Goal: Find specific page/section: Find specific page/section

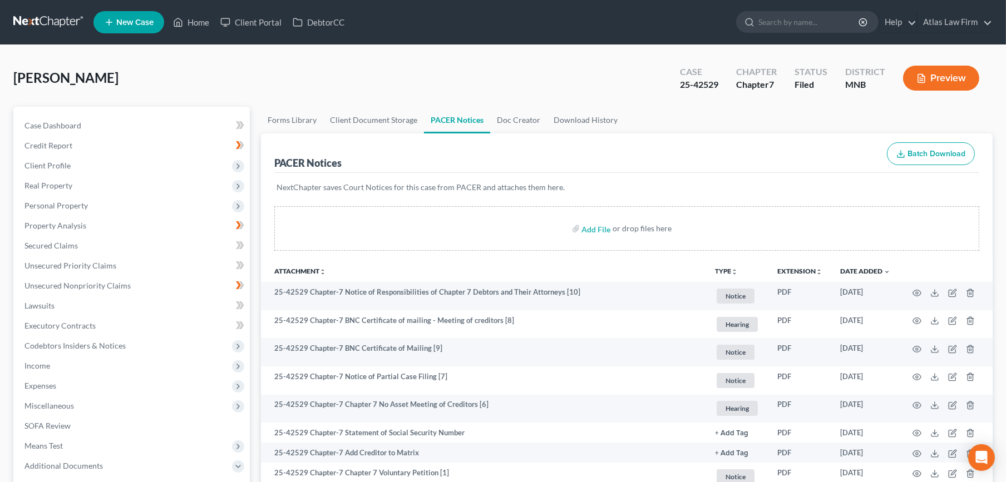
click at [36, 17] on link at bounding box center [48, 22] width 71 height 20
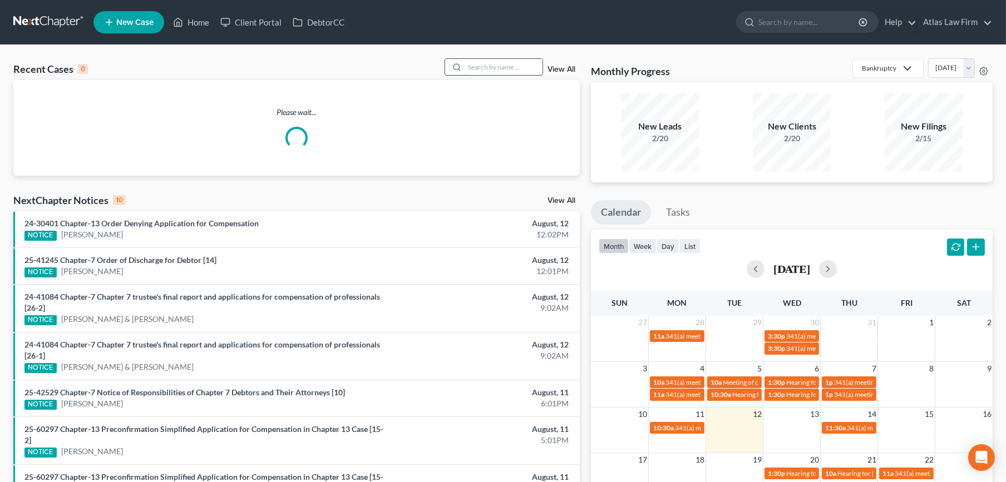
click at [496, 66] on input "search" at bounding box center [504, 67] width 78 height 16
paste input "25-41280"
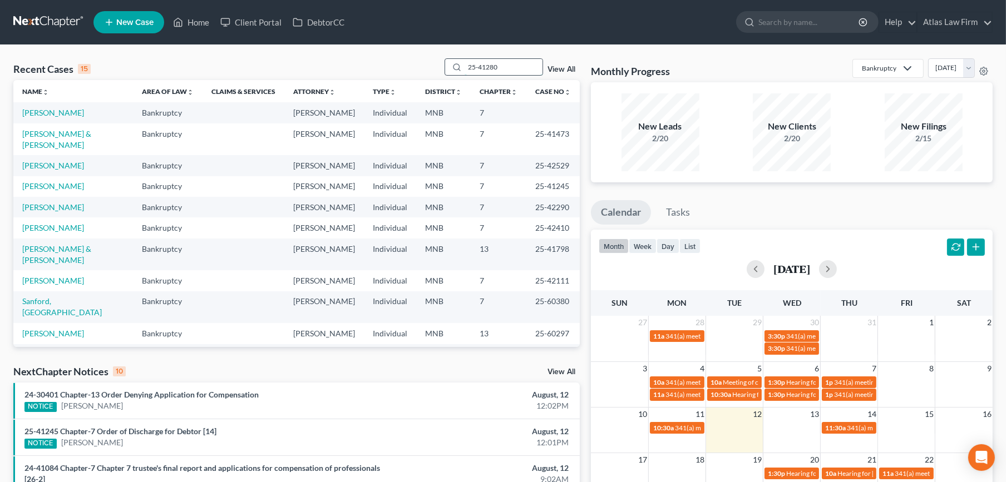
type input "25-41280"
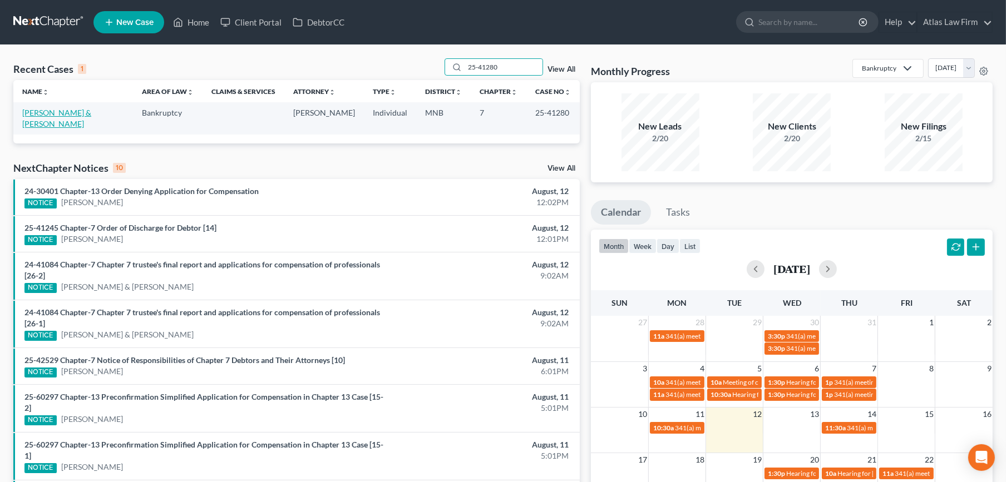
click at [41, 108] on link "[PERSON_NAME] & [PERSON_NAME]" at bounding box center [56, 118] width 69 height 21
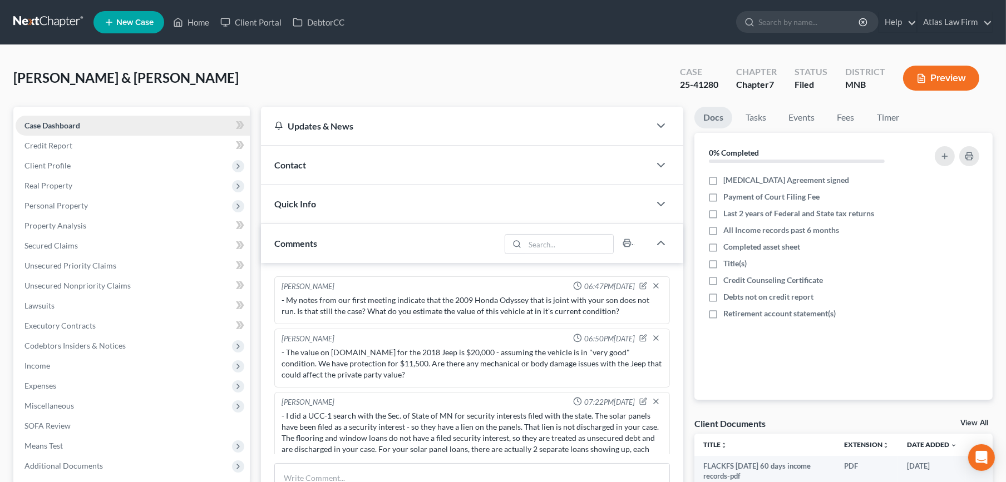
scroll to position [770, 0]
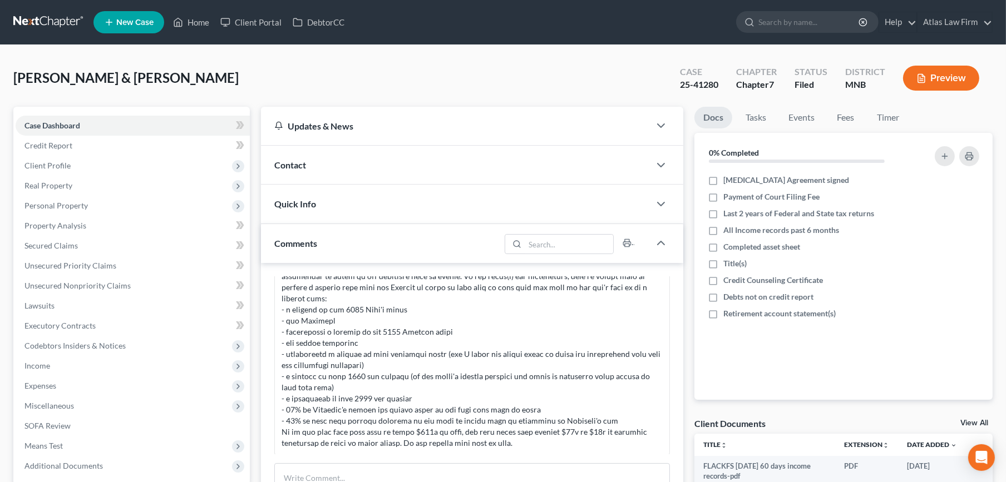
click at [22, 16] on link at bounding box center [48, 22] width 71 height 20
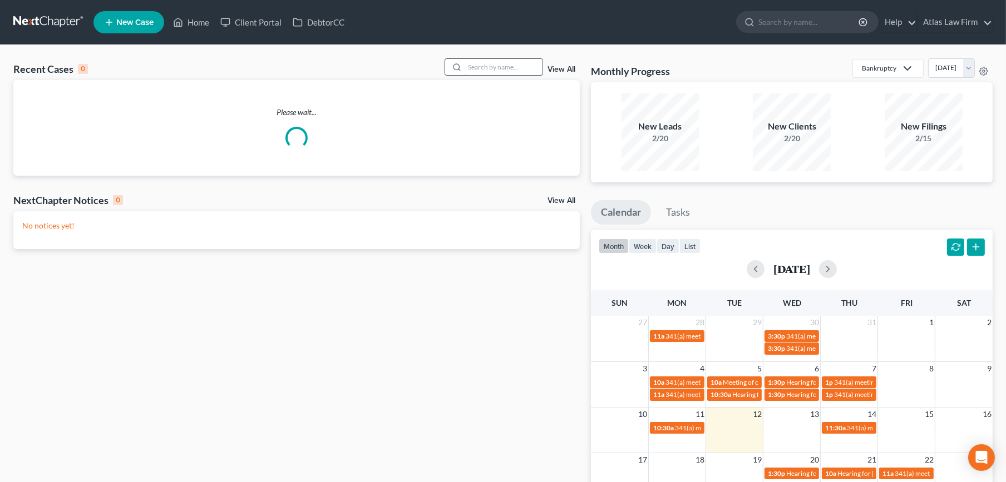
click at [519, 68] on input "search" at bounding box center [504, 67] width 78 height 16
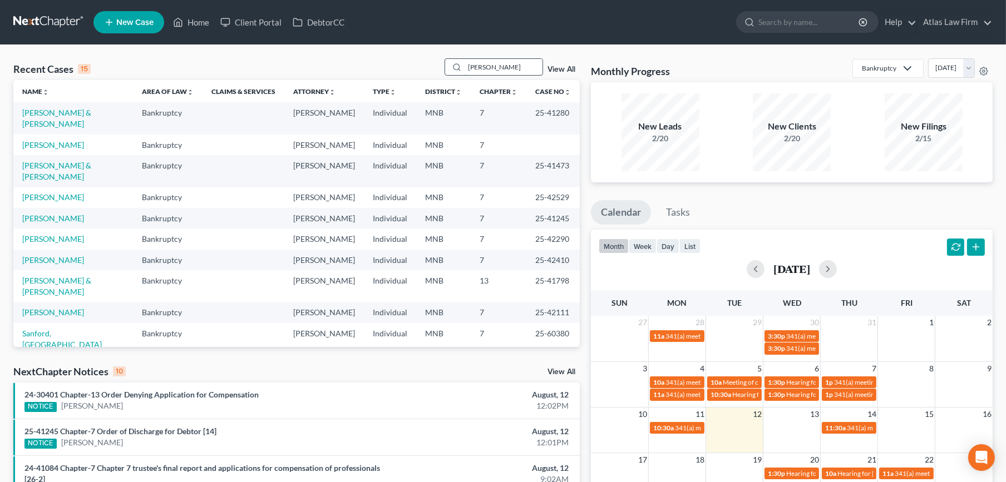
type input "[PERSON_NAME]"
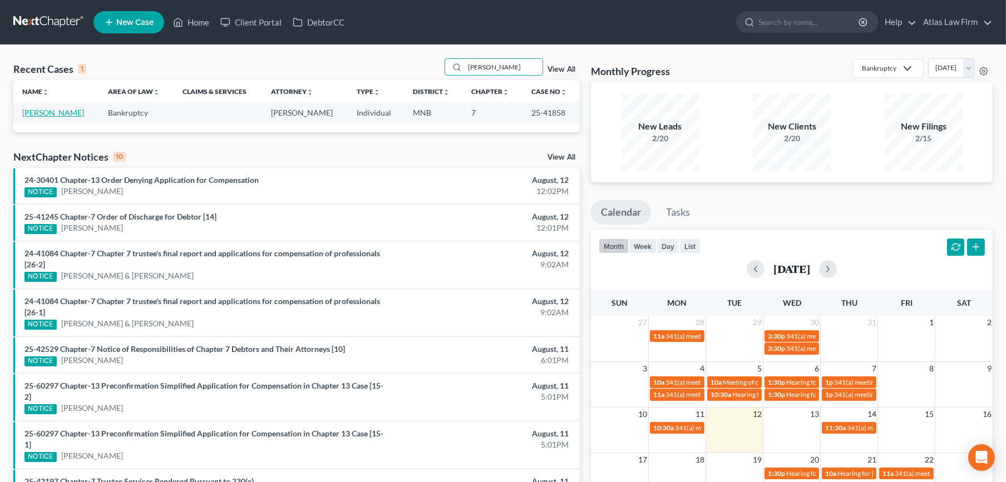
click at [65, 109] on link "[PERSON_NAME]" at bounding box center [53, 112] width 62 height 9
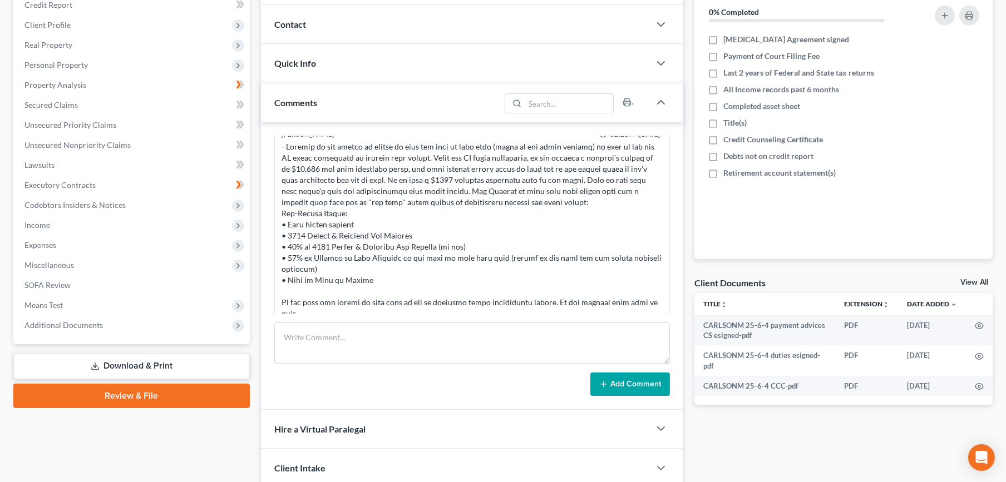
scroll to position [247, 0]
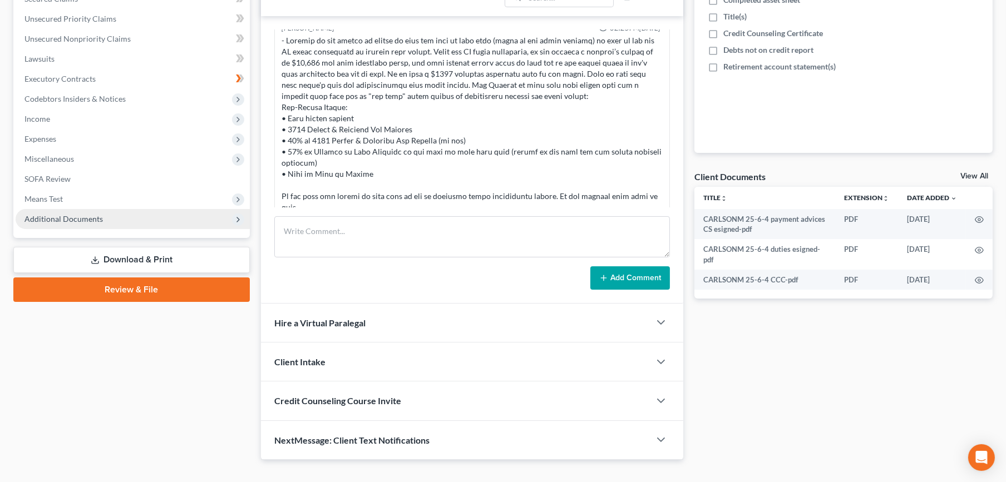
click at [78, 215] on span "Additional Documents" at bounding box center [63, 218] width 78 height 9
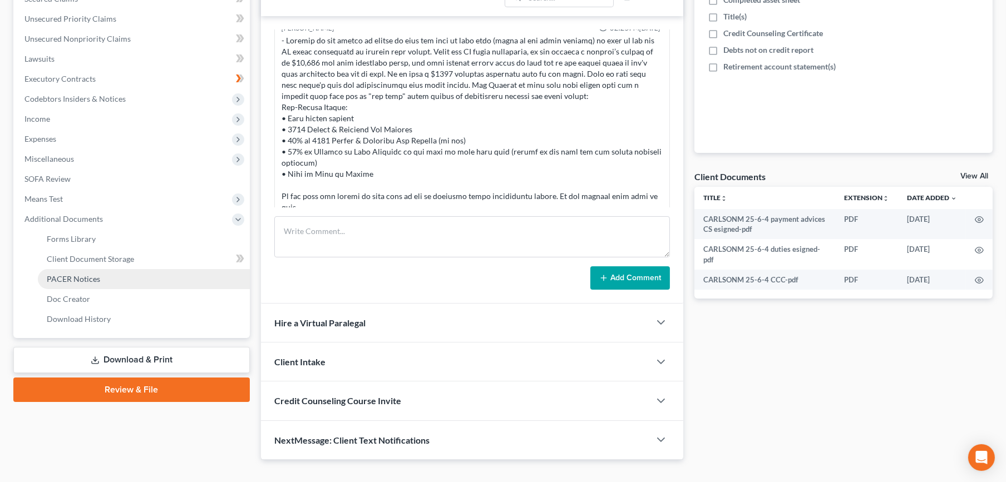
click at [78, 274] on span "PACER Notices" at bounding box center [73, 278] width 53 height 9
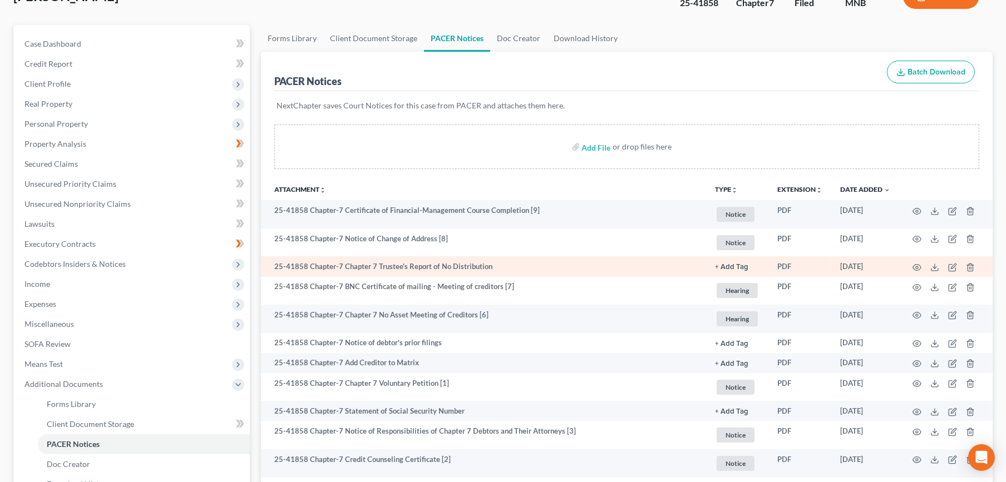
scroll to position [185, 0]
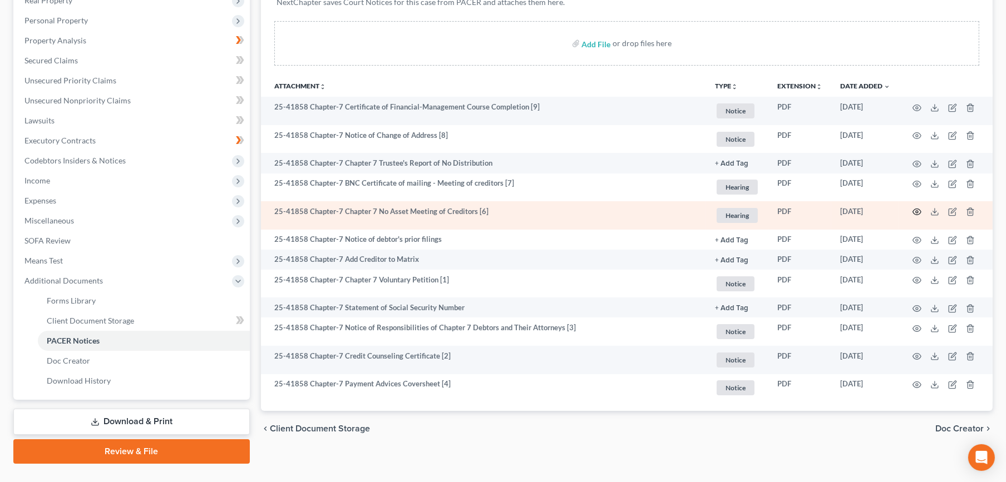
click at [913, 211] on icon "button" at bounding box center [917, 212] width 9 height 9
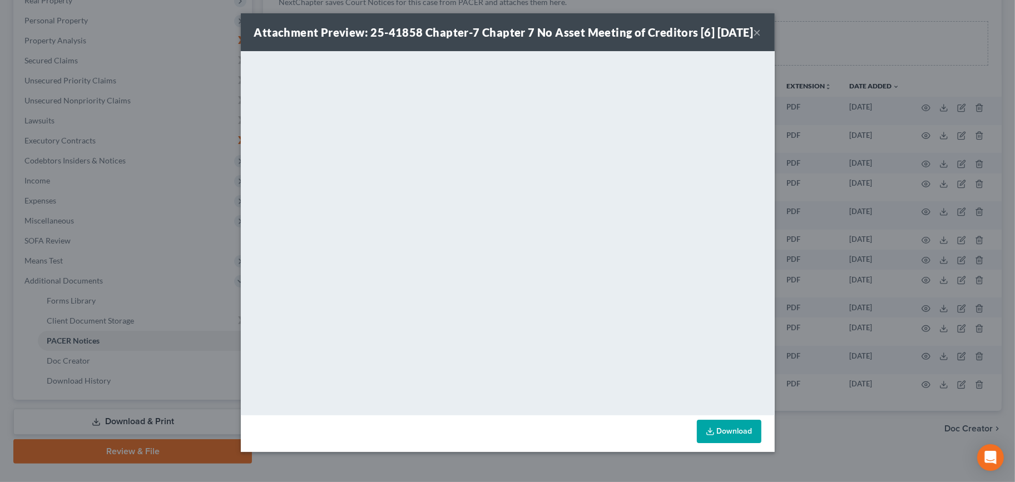
click at [757, 39] on button "×" at bounding box center [758, 32] width 8 height 13
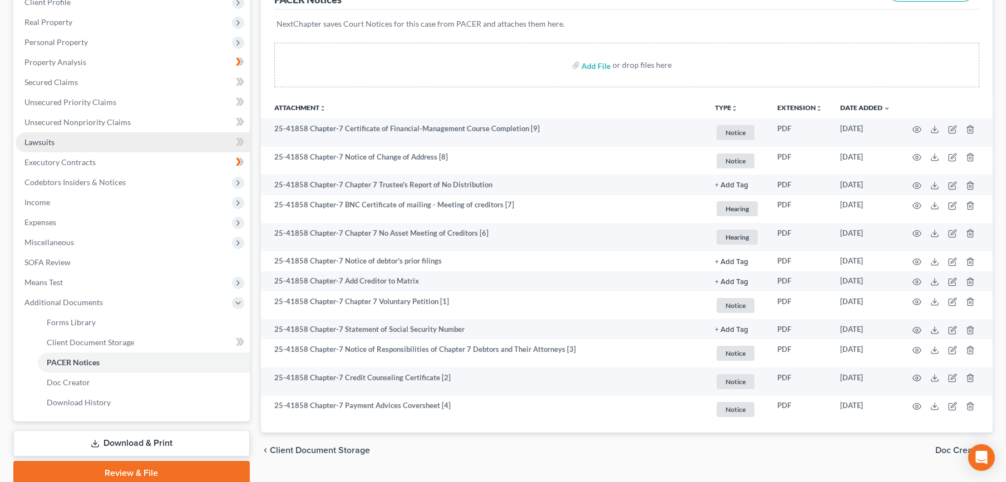
scroll to position [0, 0]
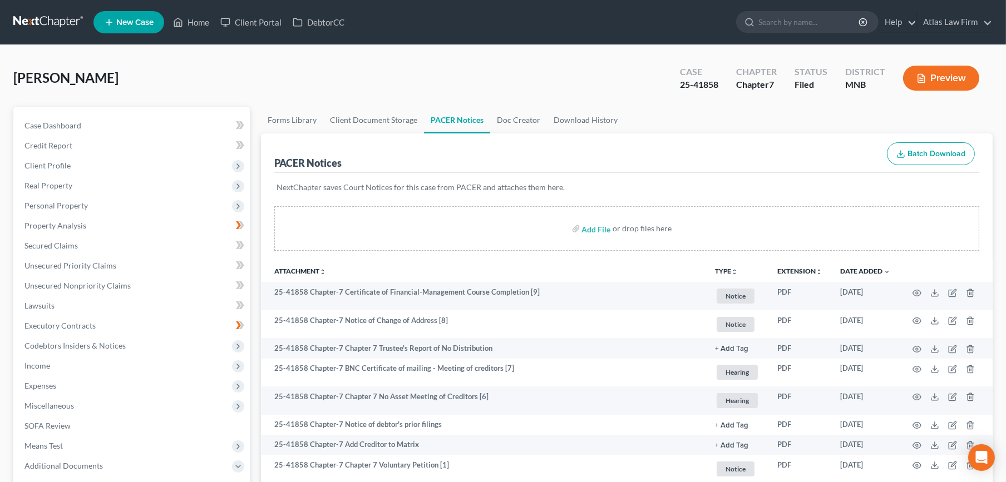
click at [77, 18] on link at bounding box center [48, 22] width 71 height 20
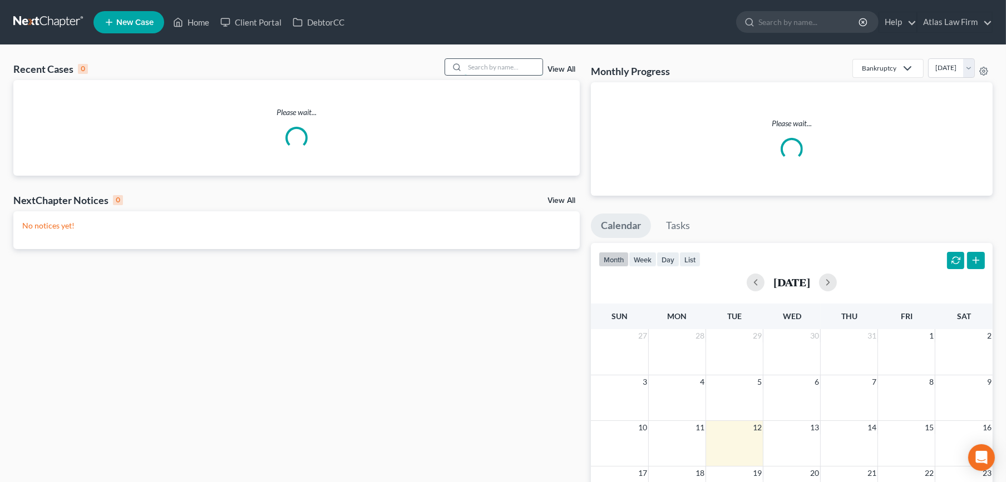
click at [496, 71] on input "search" at bounding box center [504, 67] width 78 height 16
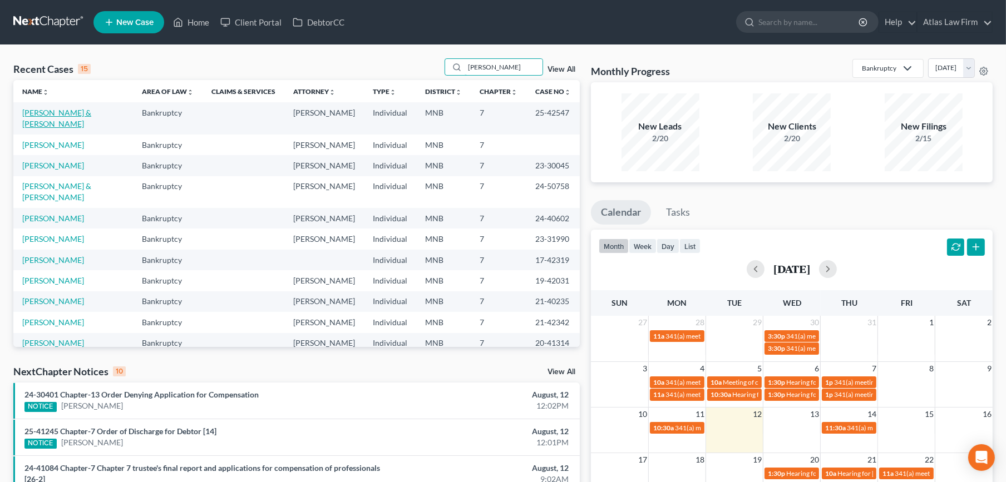
type input "johnson"
click at [41, 110] on link "Johnson, Steven & Stotler, Tamara" at bounding box center [56, 118] width 69 height 21
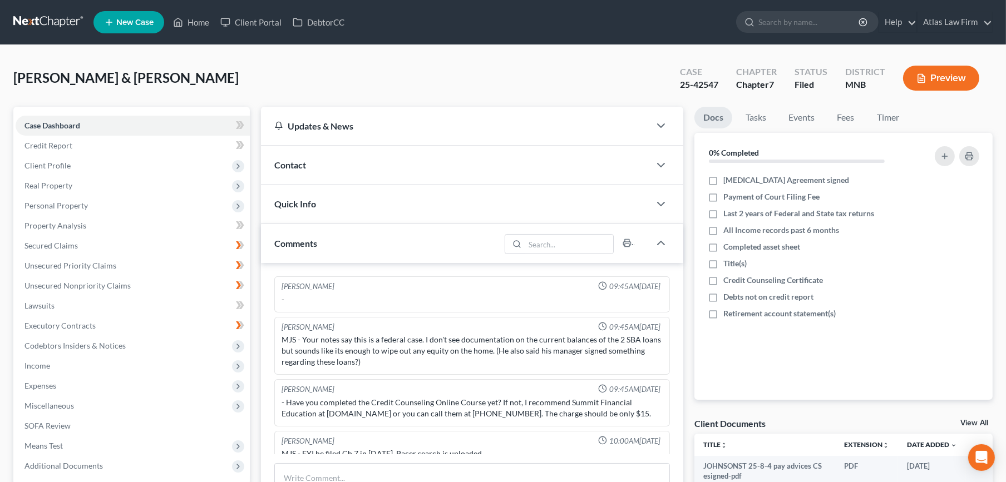
scroll to position [1246, 0]
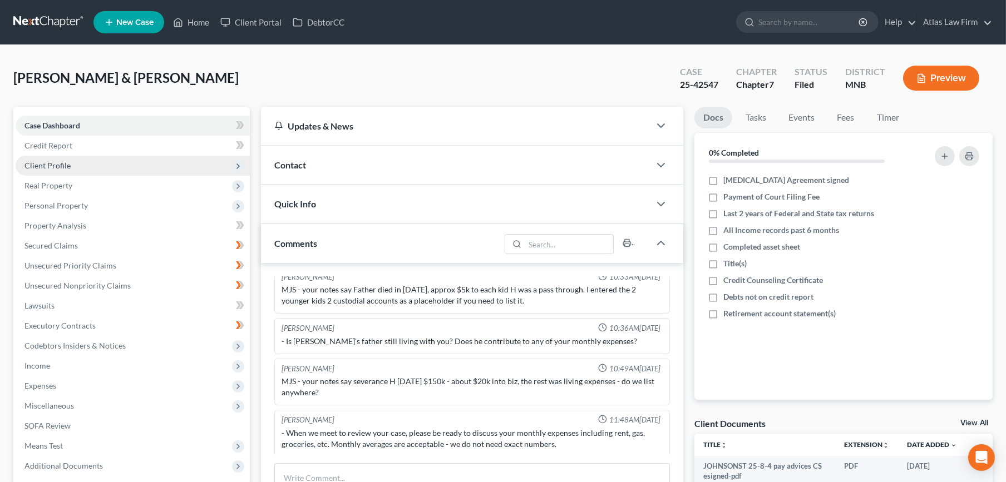
click at [109, 164] on span "Client Profile" at bounding box center [133, 166] width 234 height 20
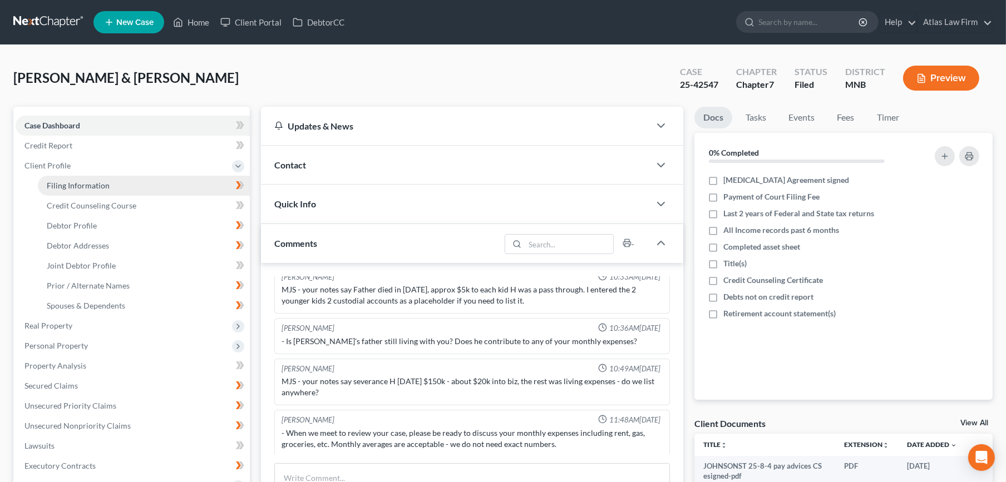
click at [107, 189] on span "Filing Information" at bounding box center [78, 185] width 63 height 9
select select "0"
select select "3"
select select "1"
select select "0"
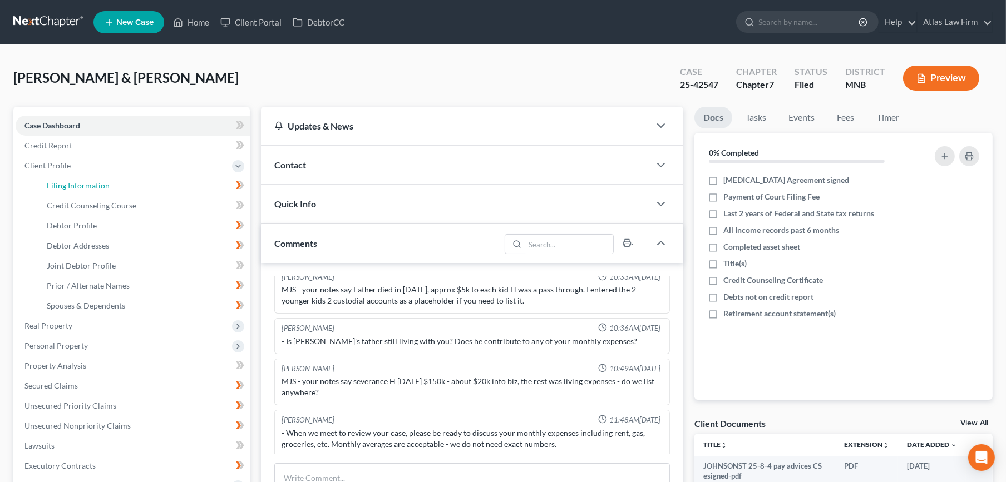
select select "0"
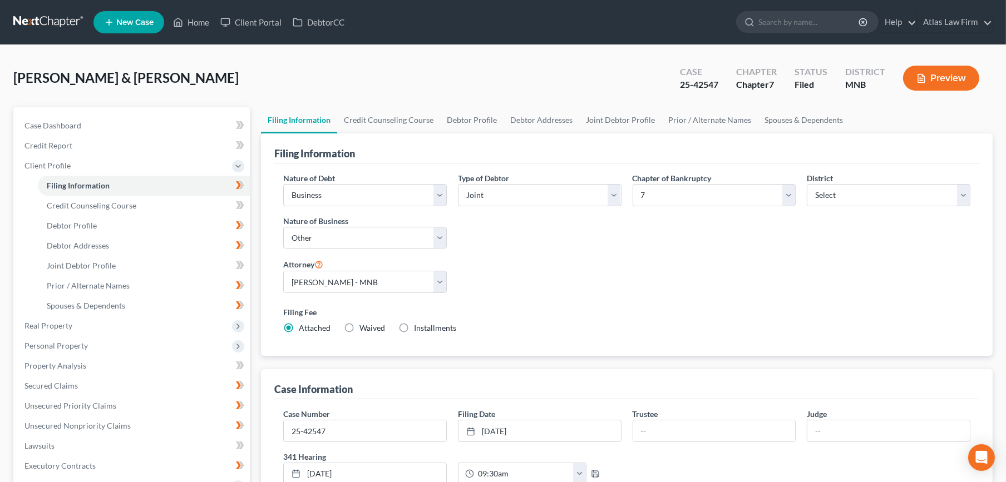
click at [931, 76] on button "Preview" at bounding box center [941, 78] width 76 height 25
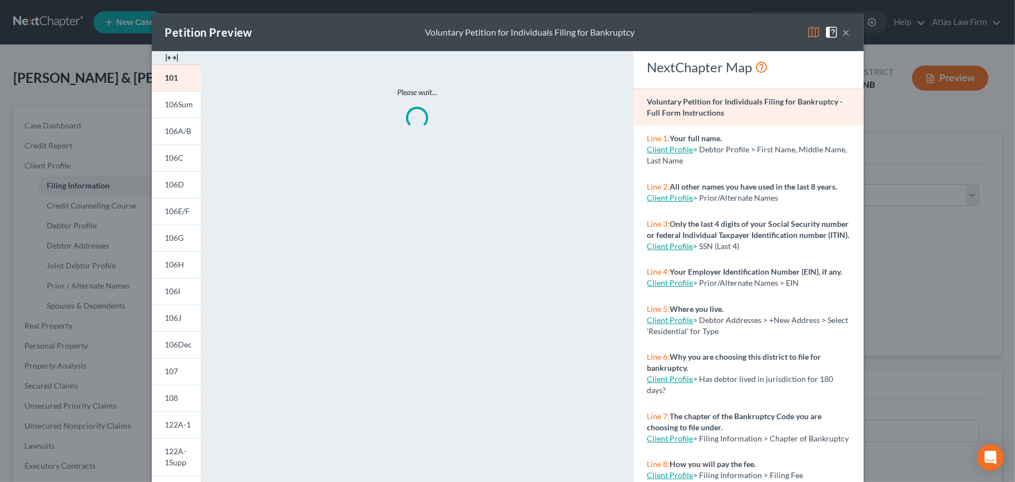
click at [808, 34] on img at bounding box center [813, 32] width 13 height 13
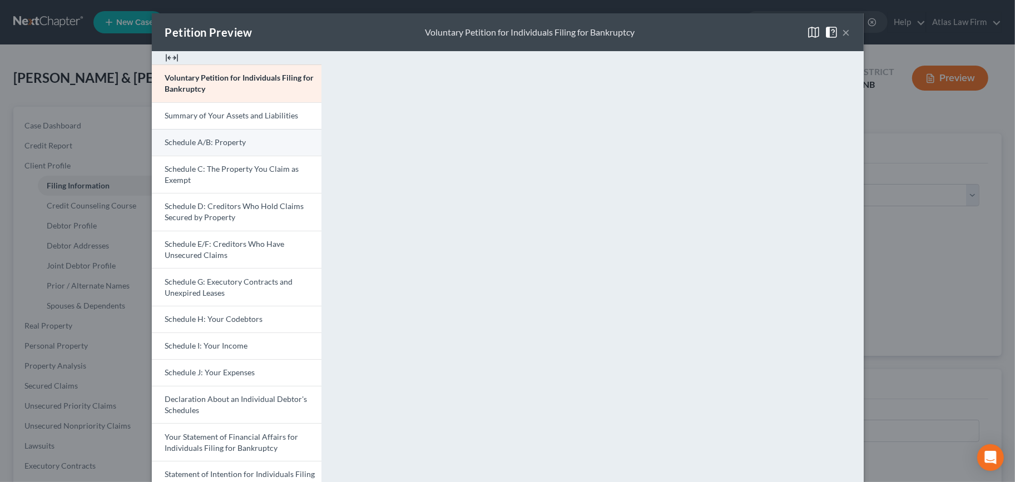
click at [239, 138] on span "Schedule A/B: Property" at bounding box center [205, 141] width 81 height 9
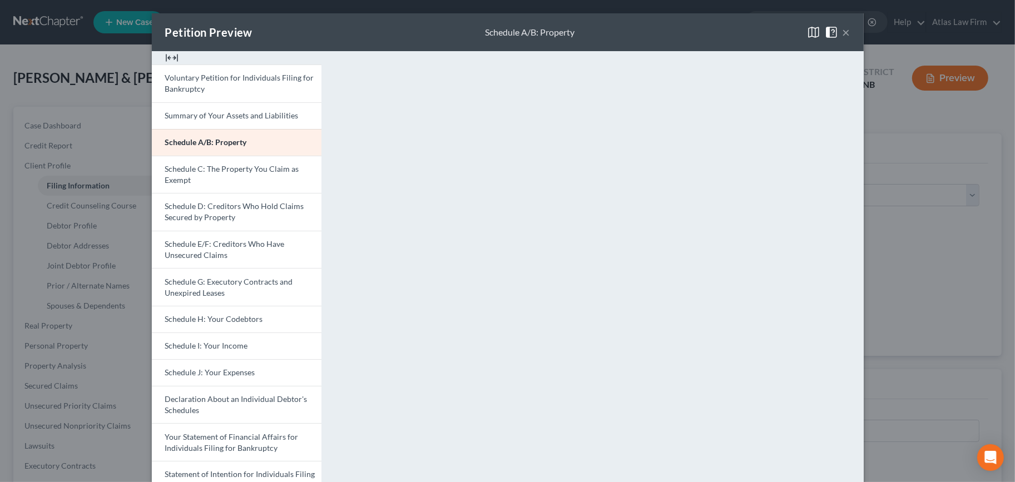
click at [837, 28] on span at bounding box center [834, 31] width 18 height 9
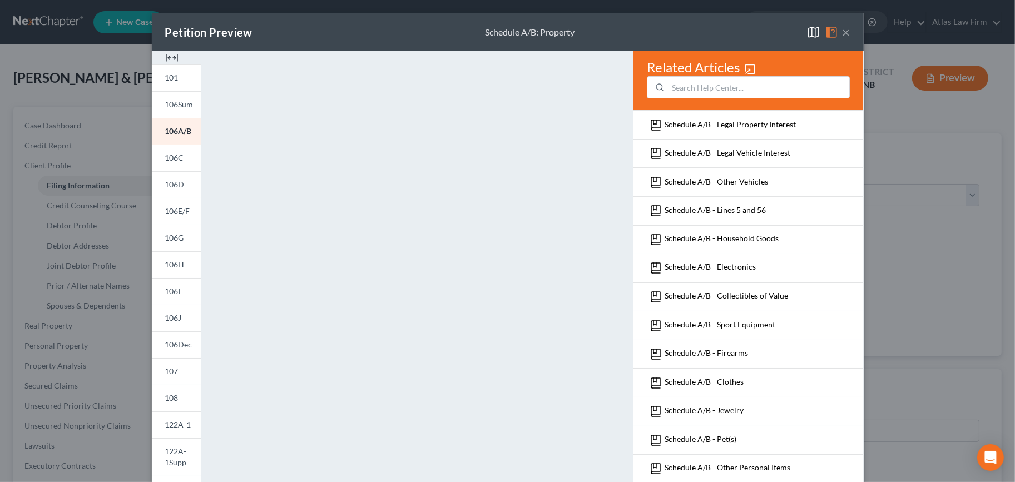
click at [844, 33] on button "×" at bounding box center [847, 32] width 8 height 13
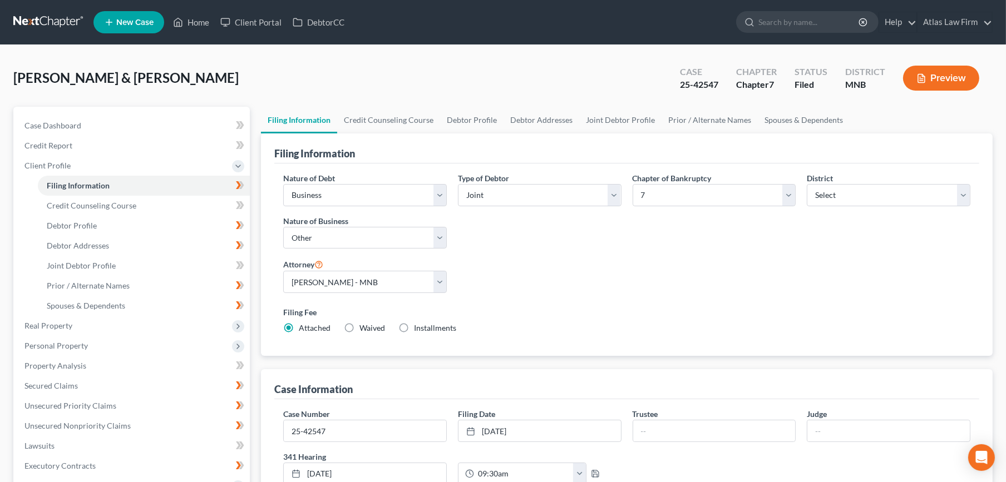
click at [69, 17] on link at bounding box center [48, 22] width 71 height 20
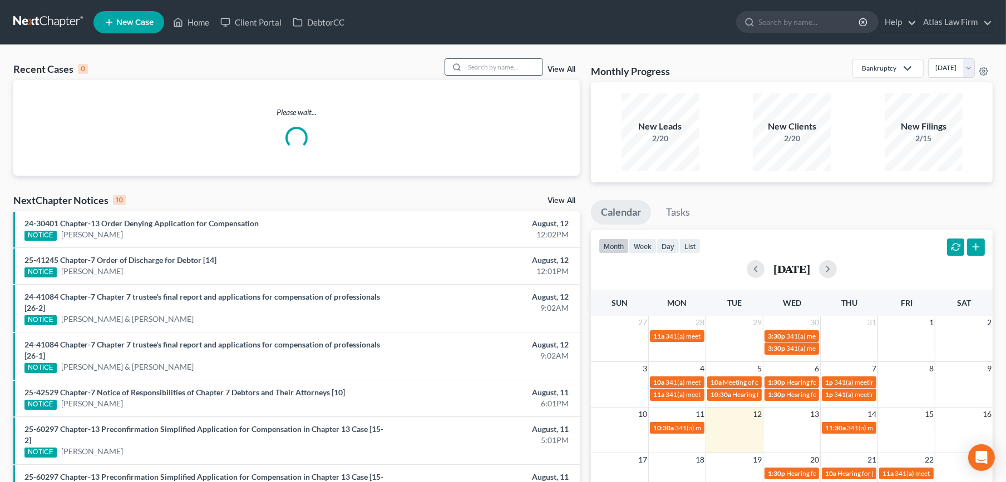
click at [480, 71] on input "search" at bounding box center [504, 67] width 78 height 16
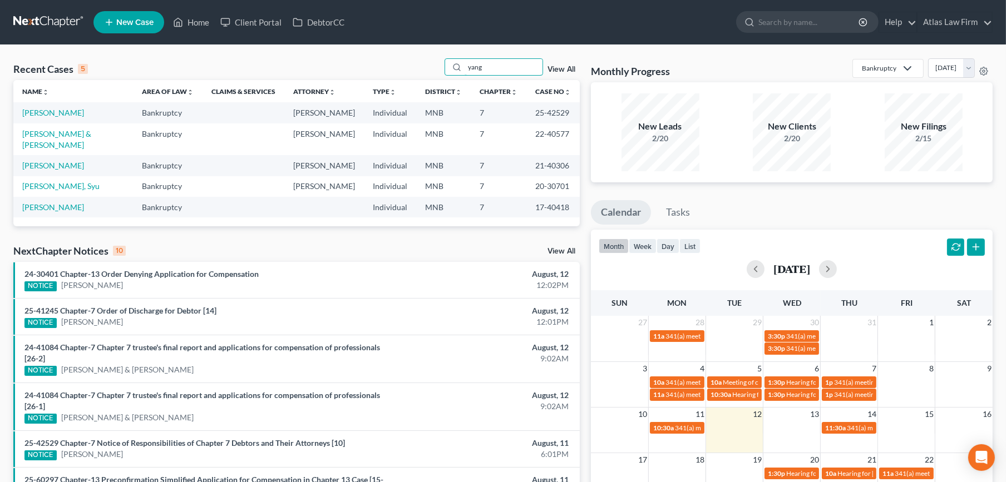
type input "yang"
click at [50, 118] on td "[PERSON_NAME]" at bounding box center [73, 112] width 120 height 21
click at [50, 115] on link "[PERSON_NAME]" at bounding box center [53, 112] width 62 height 9
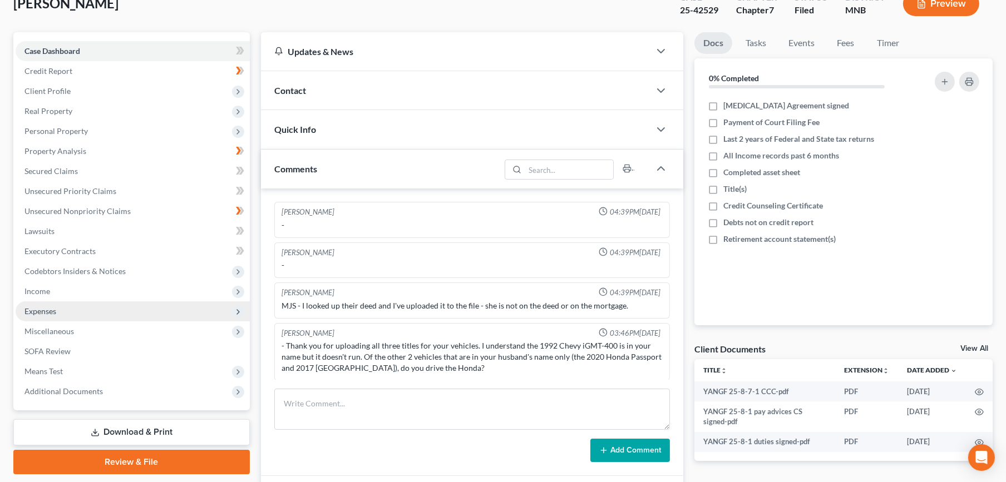
scroll to position [155, 0]
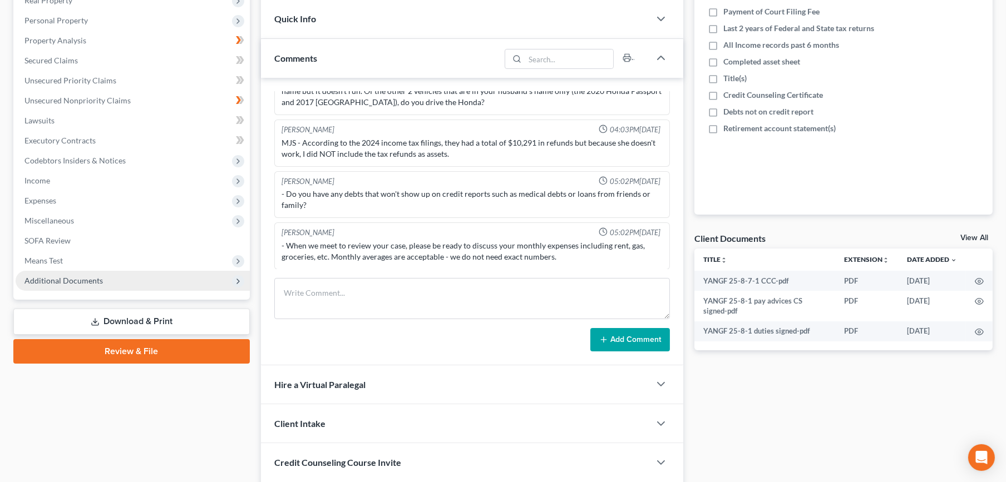
click at [111, 274] on span "Additional Documents" at bounding box center [133, 281] width 234 height 20
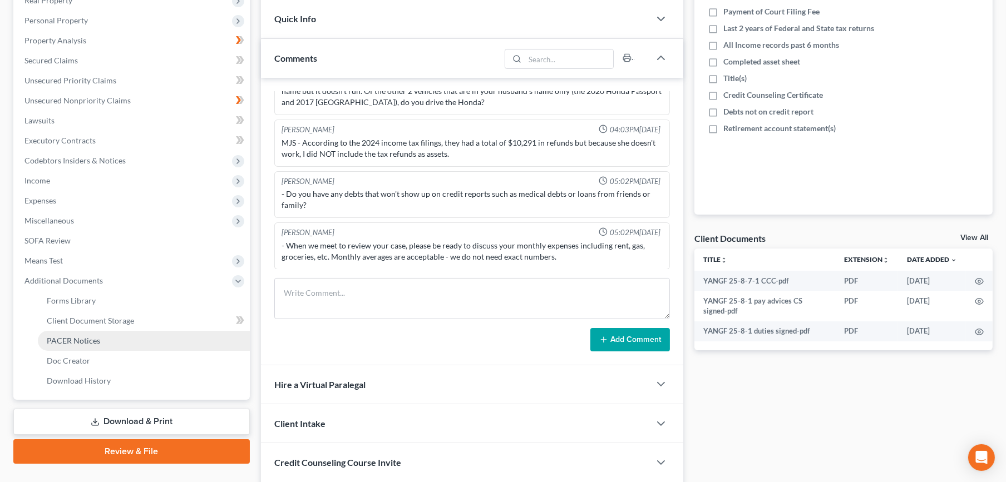
click at [105, 335] on link "PACER Notices" at bounding box center [144, 341] width 212 height 20
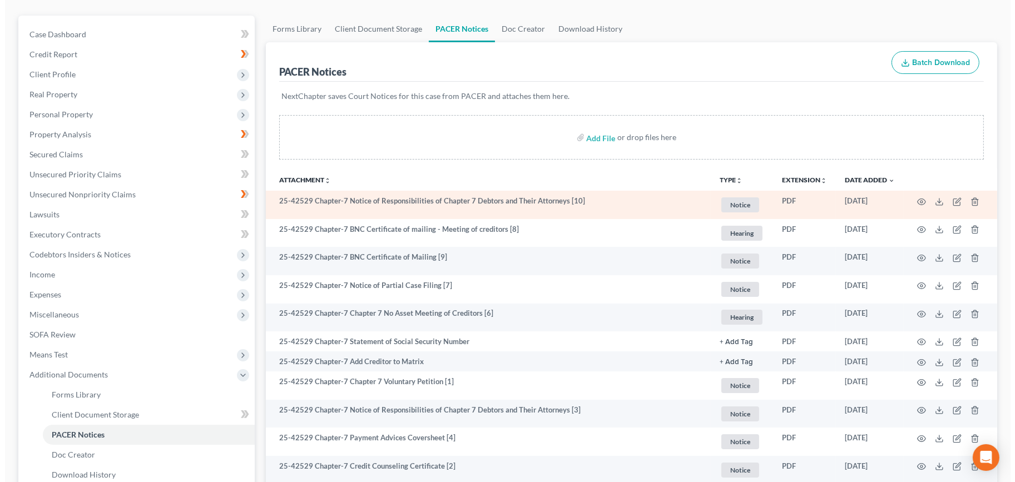
scroll to position [124, 0]
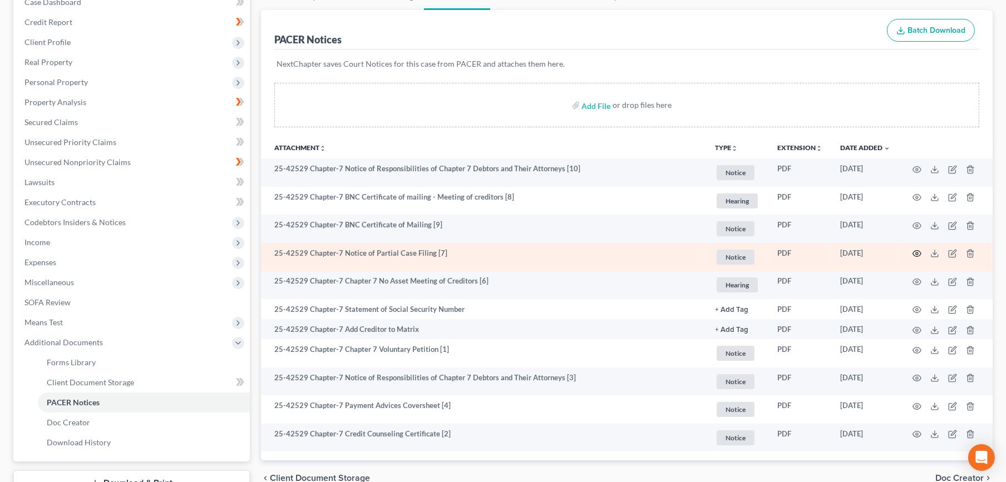
click at [918, 252] on icon "button" at bounding box center [917, 253] width 9 height 9
